Goal: Information Seeking & Learning: Learn about a topic

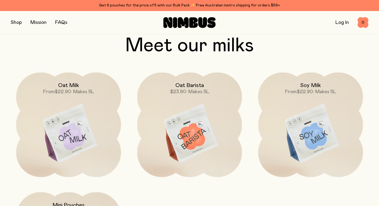
scroll to position [431, 0]
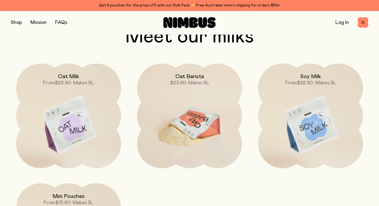
click at [169, 108] on img at bounding box center [189, 125] width 105 height 123
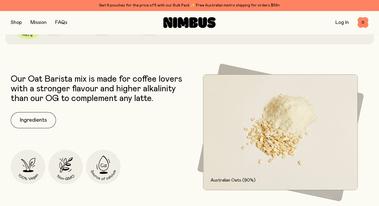
scroll to position [189, 0]
click at [33, 120] on button "Ingredients" at bounding box center [33, 120] width 45 height 16
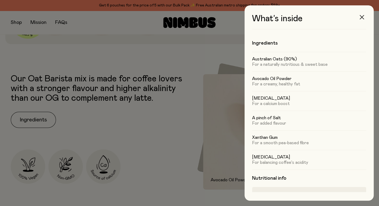
click at [362, 16] on icon "button" at bounding box center [361, 17] width 4 height 4
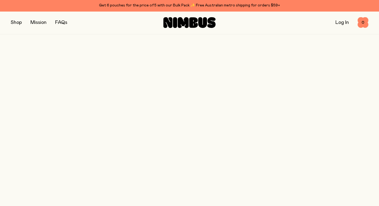
scroll to position [431, 0]
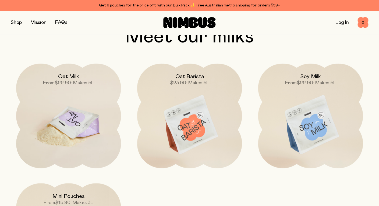
click at [76, 104] on img at bounding box center [68, 125] width 105 height 123
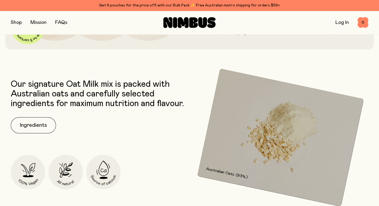
scroll to position [198, 0]
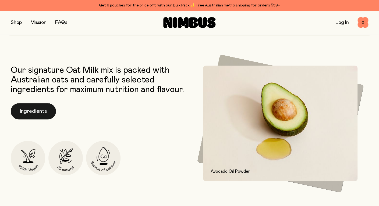
click at [29, 112] on button "Ingredients" at bounding box center [33, 111] width 45 height 16
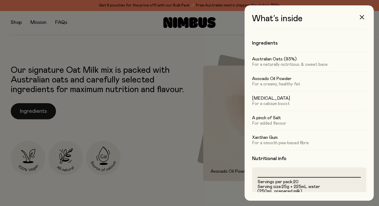
scroll to position [0, 0]
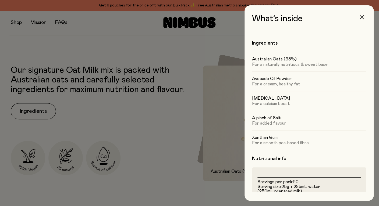
click at [362, 17] on icon "button" at bounding box center [361, 17] width 4 height 4
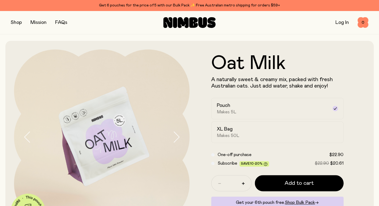
scroll to position [198, 0]
